Goal: Navigation & Orientation: Find specific page/section

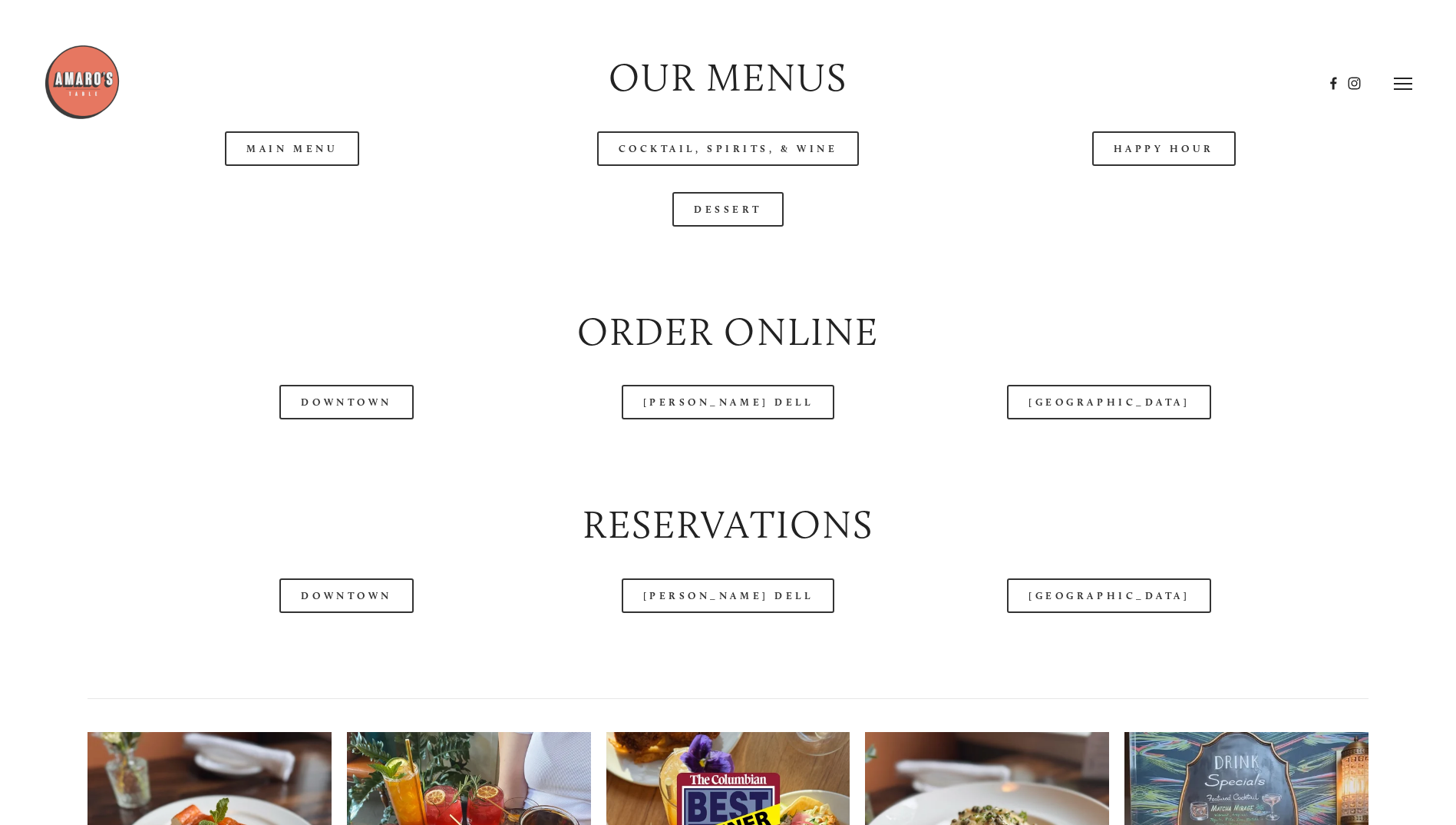
scroll to position [1613, 0]
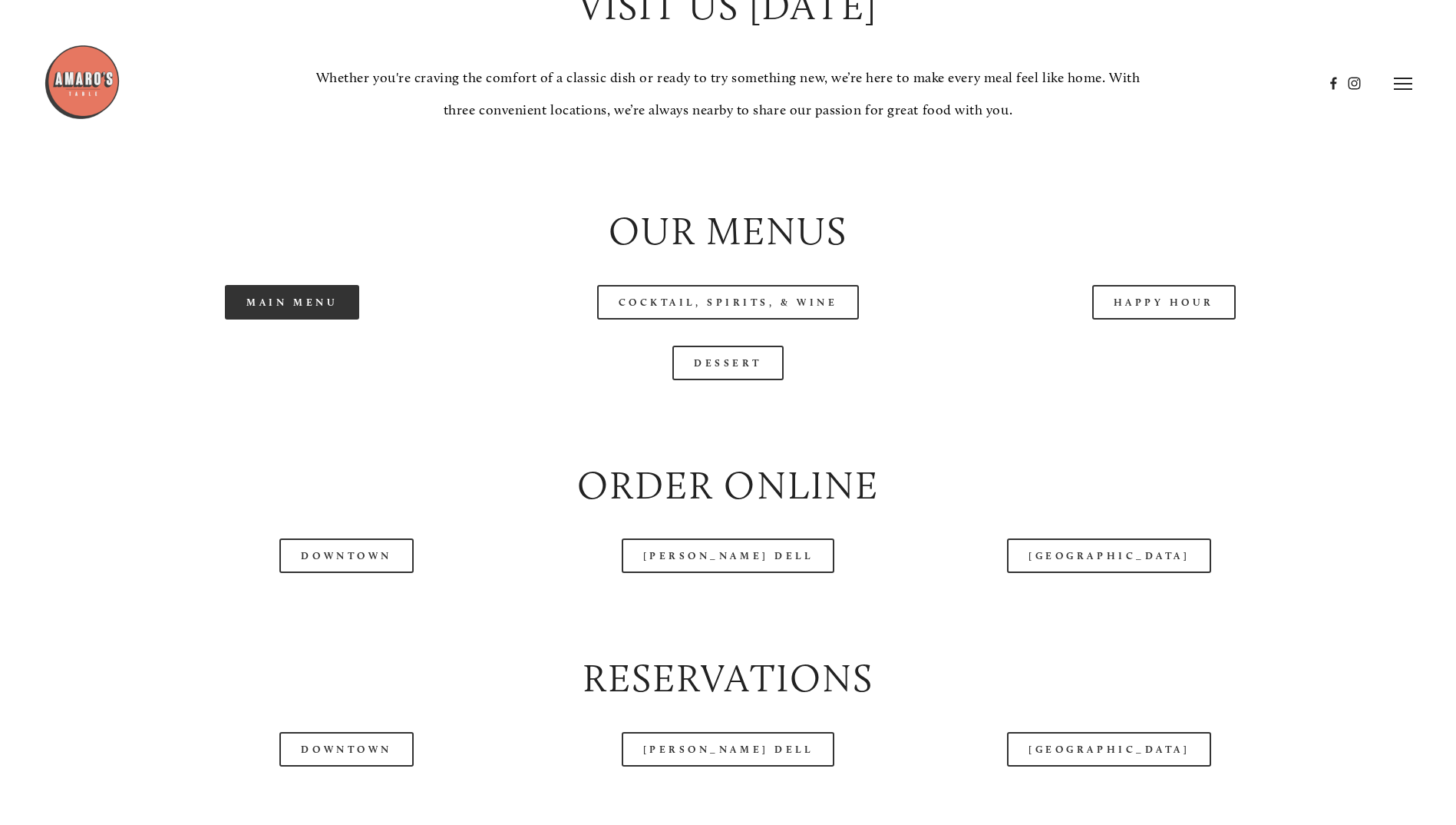
click at [316, 319] on link "Main Menu" at bounding box center [292, 303] width 134 height 35
click at [47, 288] on div "— Menu — genuine, from scratch, comfort food join us at our table Our menu is a…" at bounding box center [728, 35] width 1456 height 2896
click at [1122, 319] on link "Happy Hour" at bounding box center [1164, 303] width 144 height 35
click at [740, 380] on link "Dessert" at bounding box center [728, 363] width 111 height 35
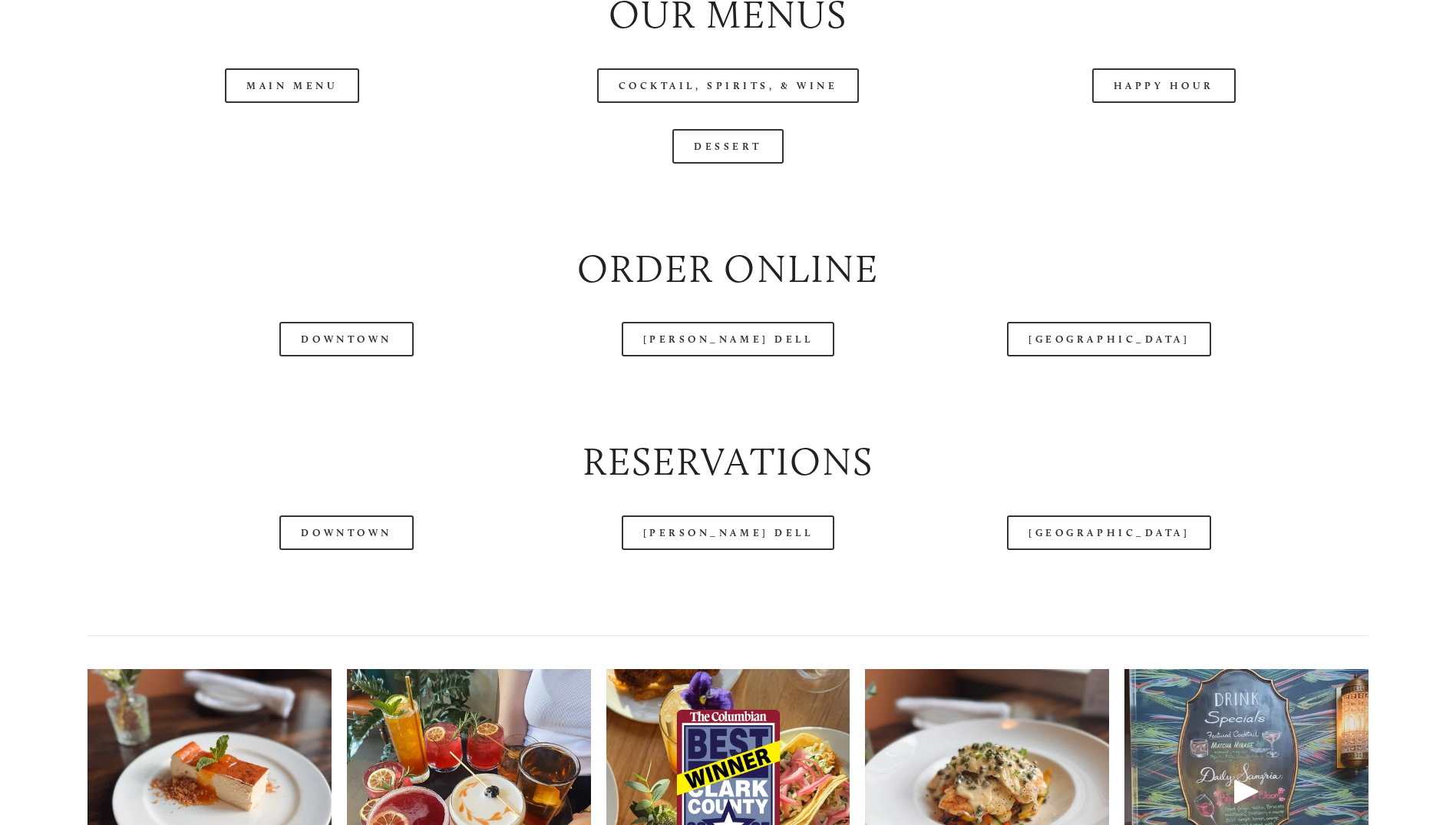
scroll to position [1690, 0]
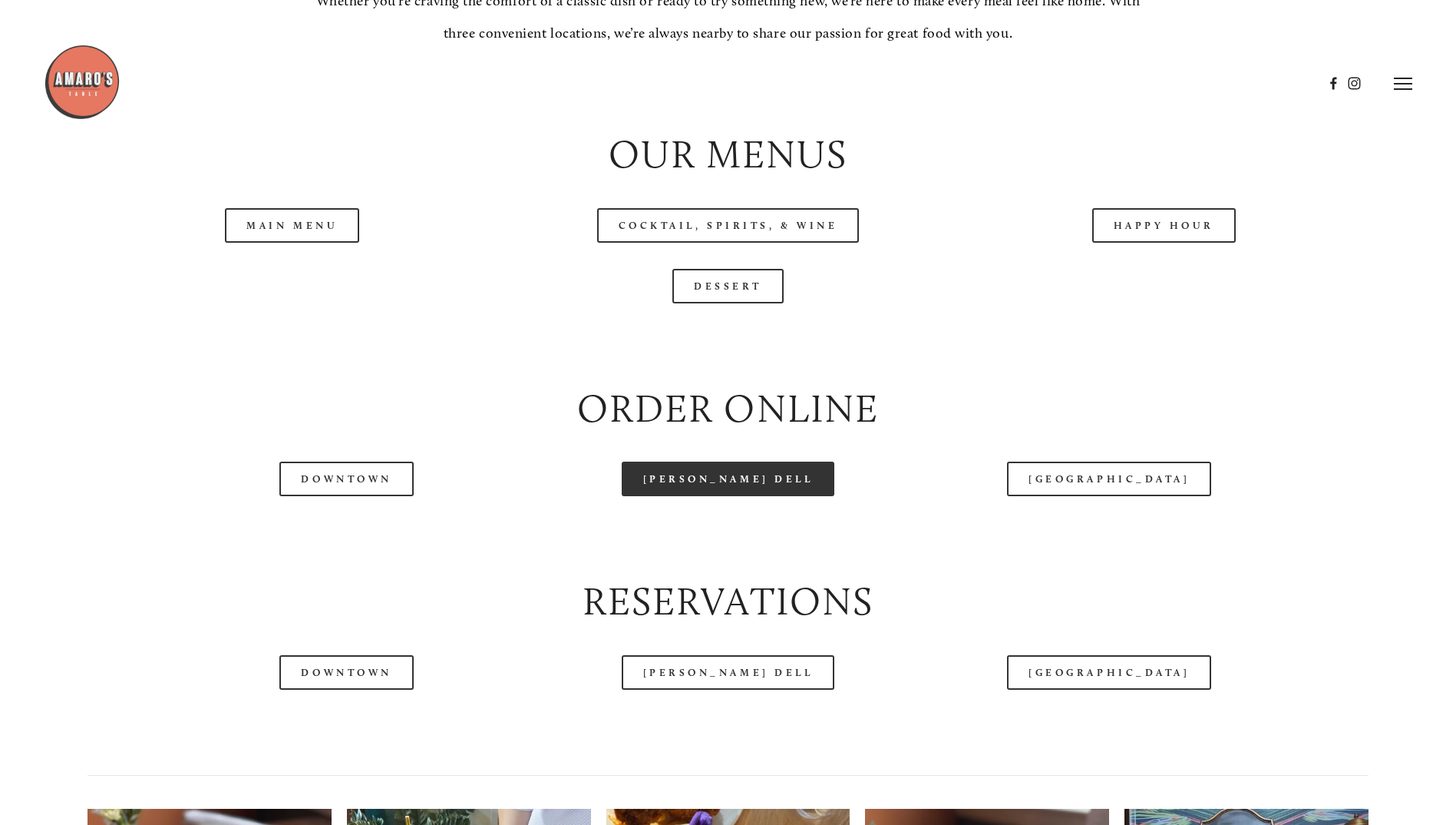
click at [757, 497] on link "[PERSON_NAME] Dell" at bounding box center [729, 479] width 213 height 35
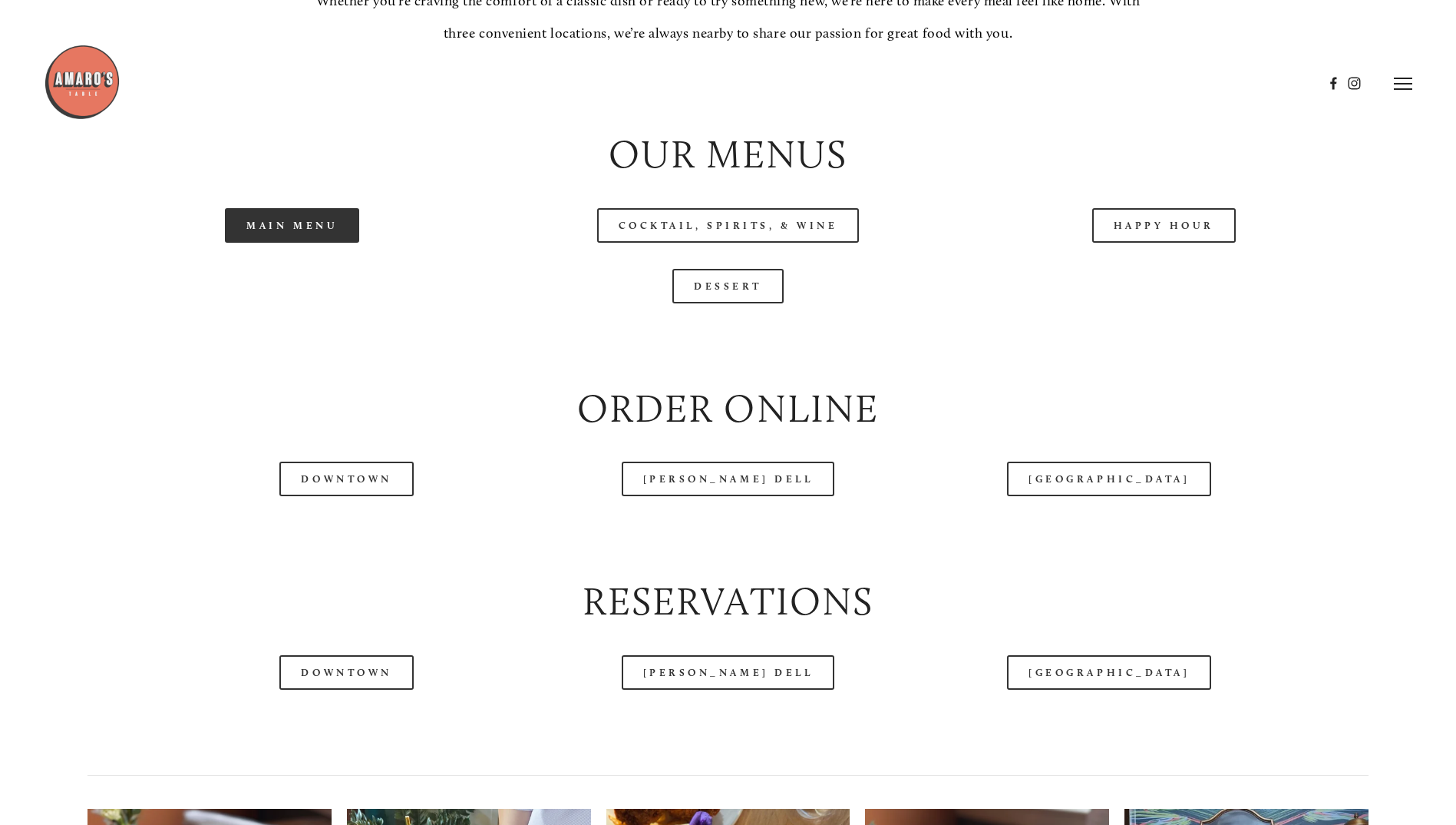
click at [343, 243] on link "Main Menu" at bounding box center [292, 225] width 134 height 35
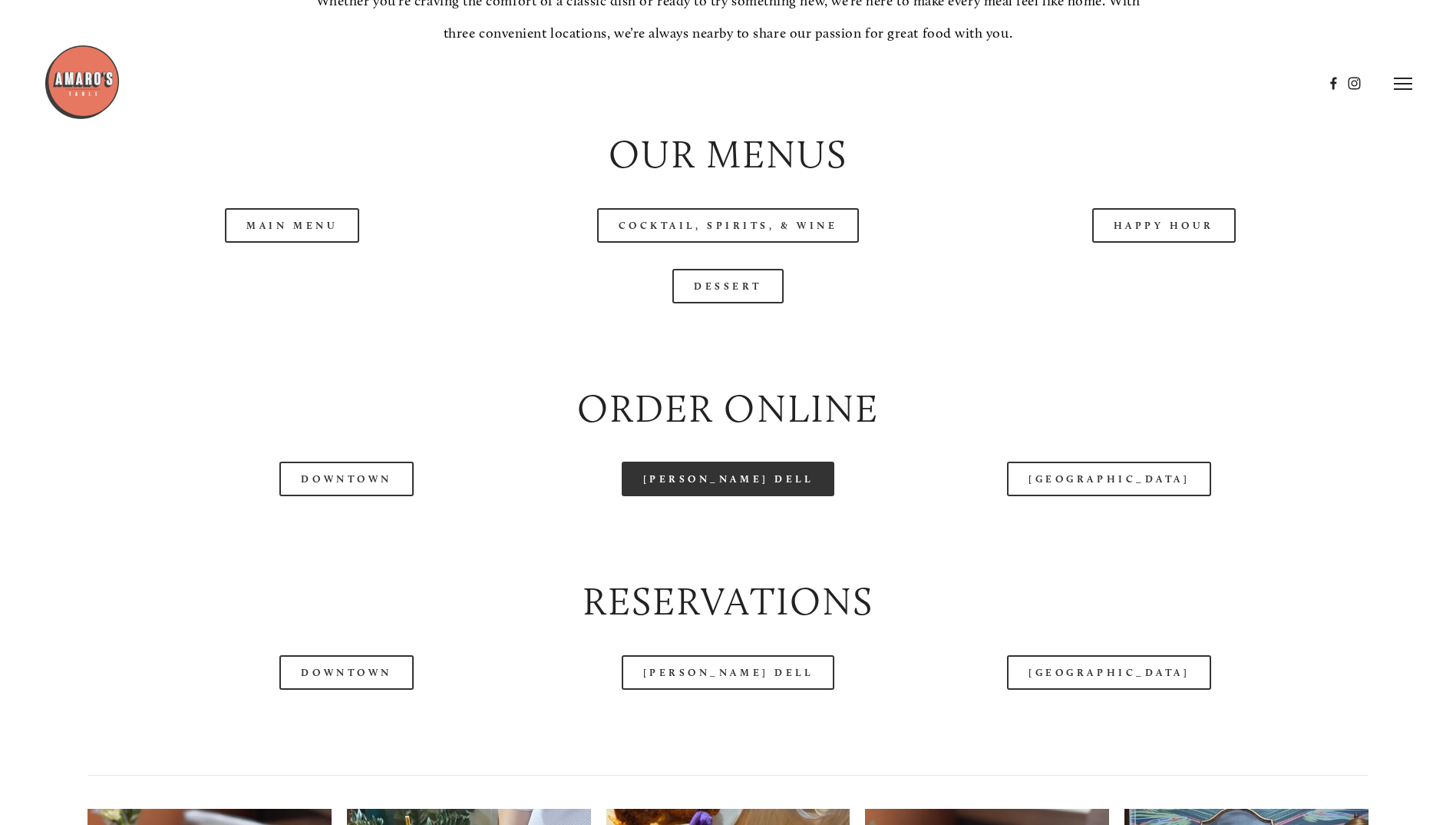
click at [756, 497] on link "[PERSON_NAME] Dell" at bounding box center [729, 479] width 213 height 35
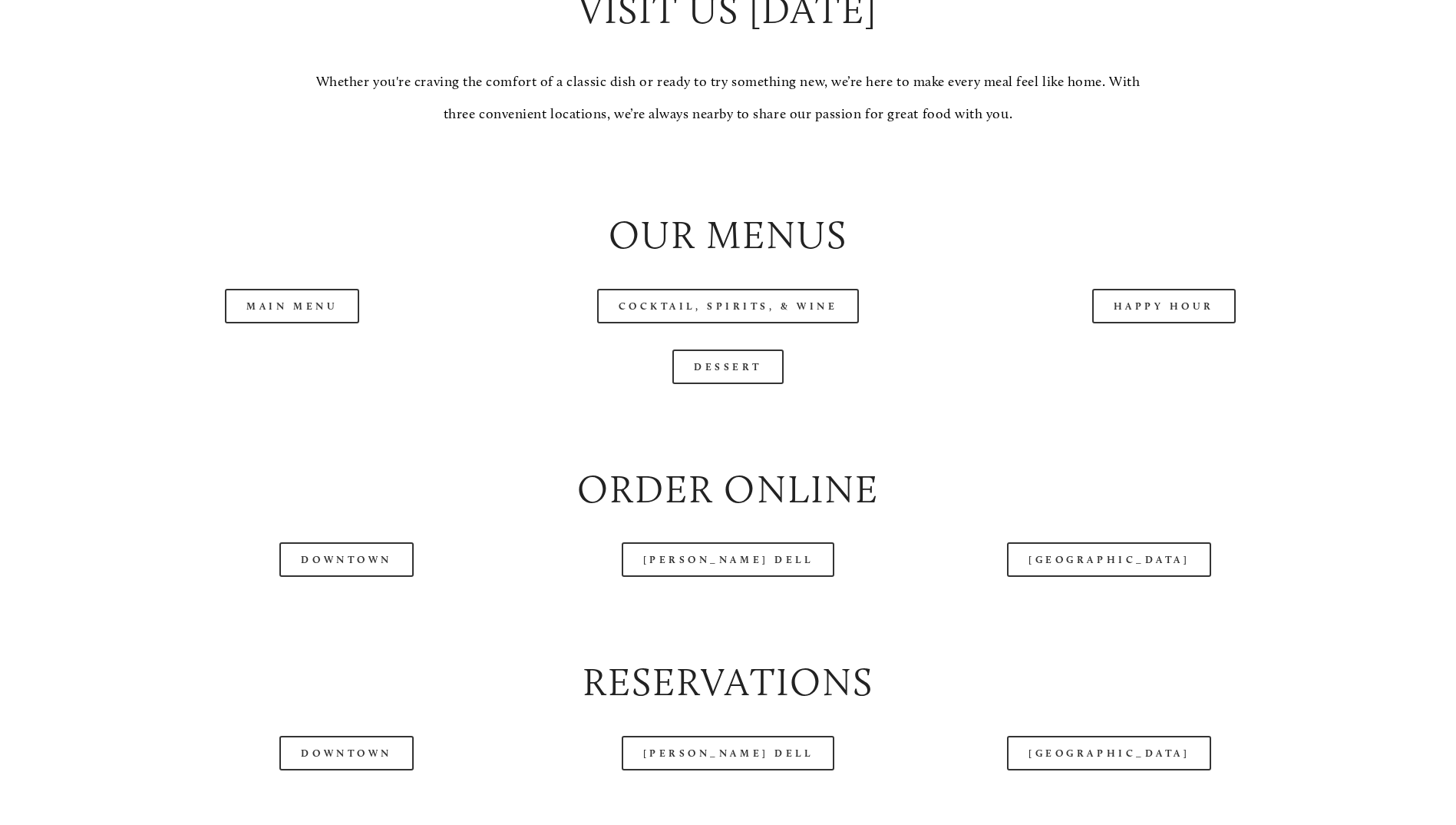
scroll to position [1613, 0]
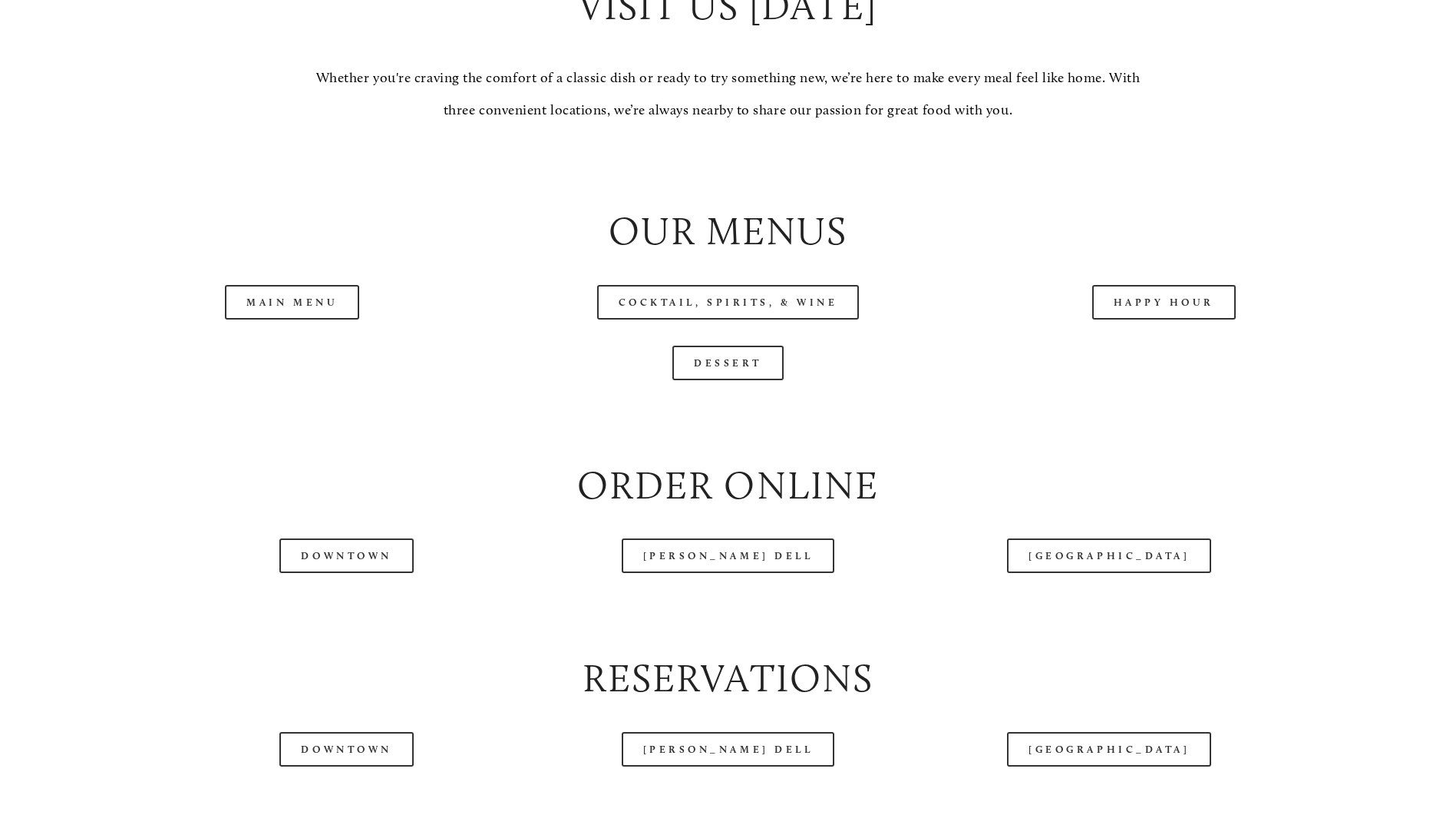
click at [318, 333] on div "Main Menu" at bounding box center [292, 303] width 436 height 61
click at [328, 319] on link "Main Menu" at bounding box center [292, 303] width 134 height 35
click at [803, 319] on link "Cocktail, Spirits, & Wine" at bounding box center [729, 303] width 263 height 35
click at [1180, 319] on link "Happy Hour" at bounding box center [1164, 303] width 144 height 35
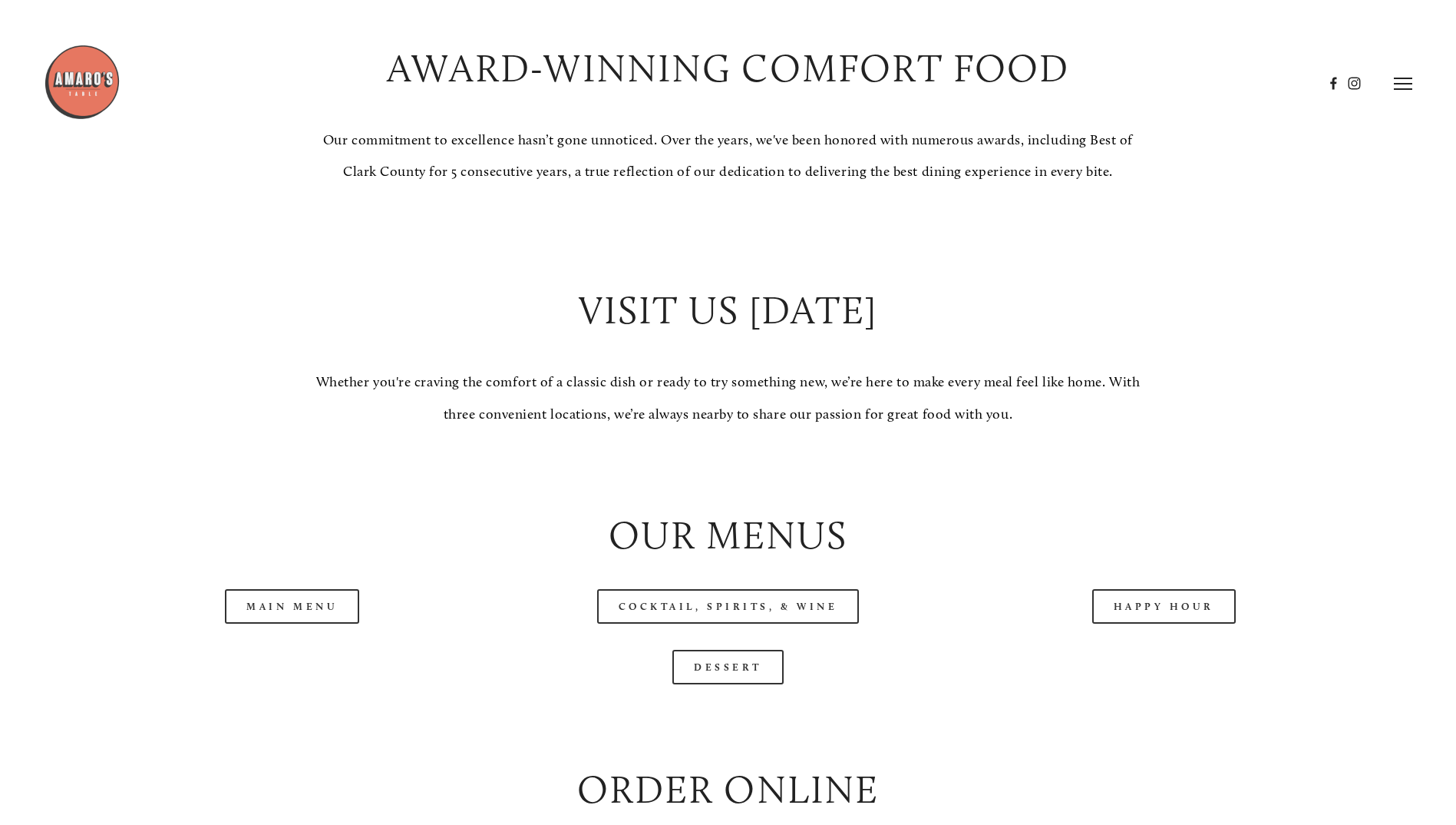
scroll to position [1306, 0]
click at [289, 627] on link "Main Menu" at bounding box center [292, 610] width 134 height 35
